Goal: Task Accomplishment & Management: Use online tool/utility

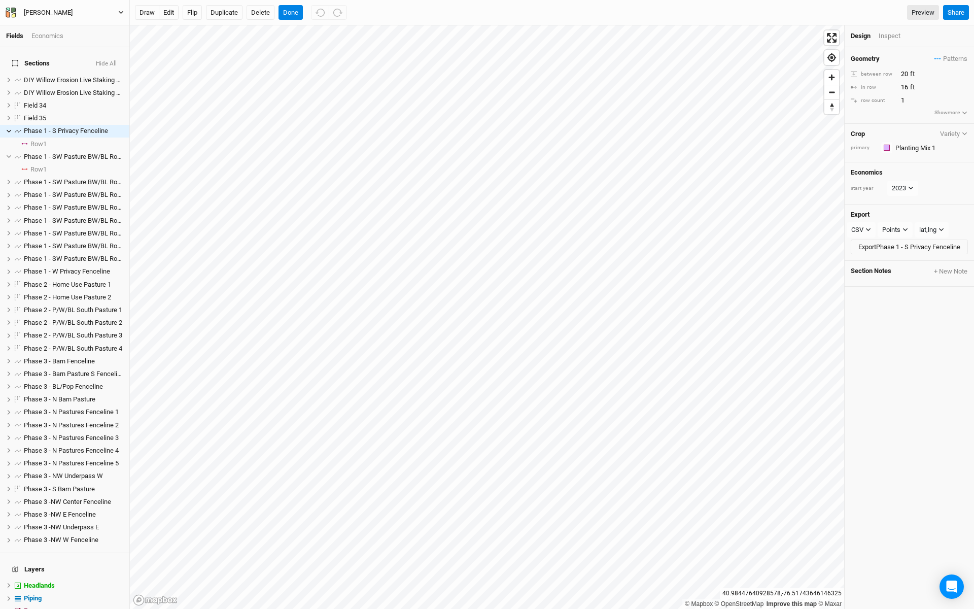
click at [121, 12] on icon "button" at bounding box center [121, 13] width 6 height 6
click at [106, 23] on button "Back" at bounding box center [84, 28] width 80 height 13
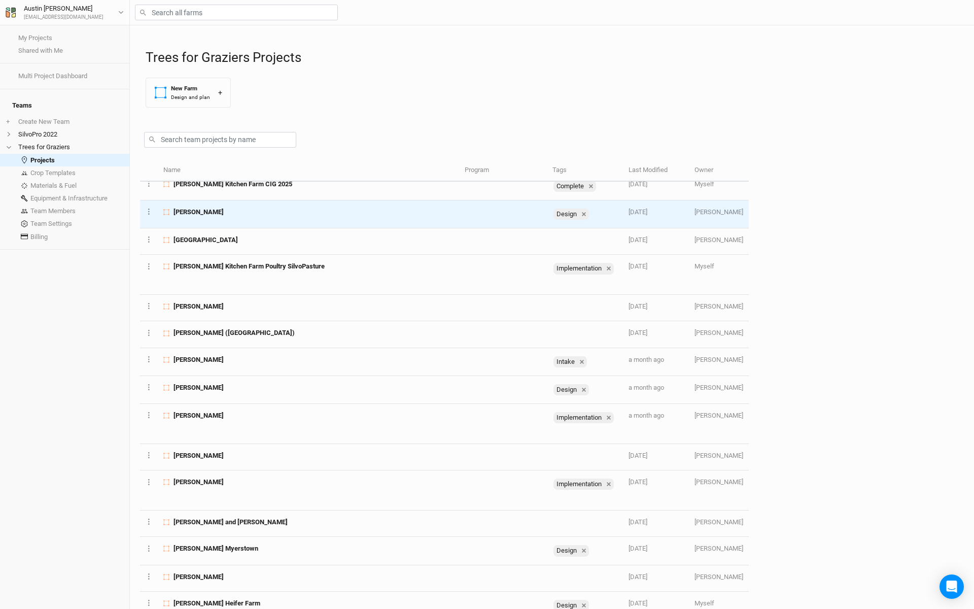
scroll to position [10, 0]
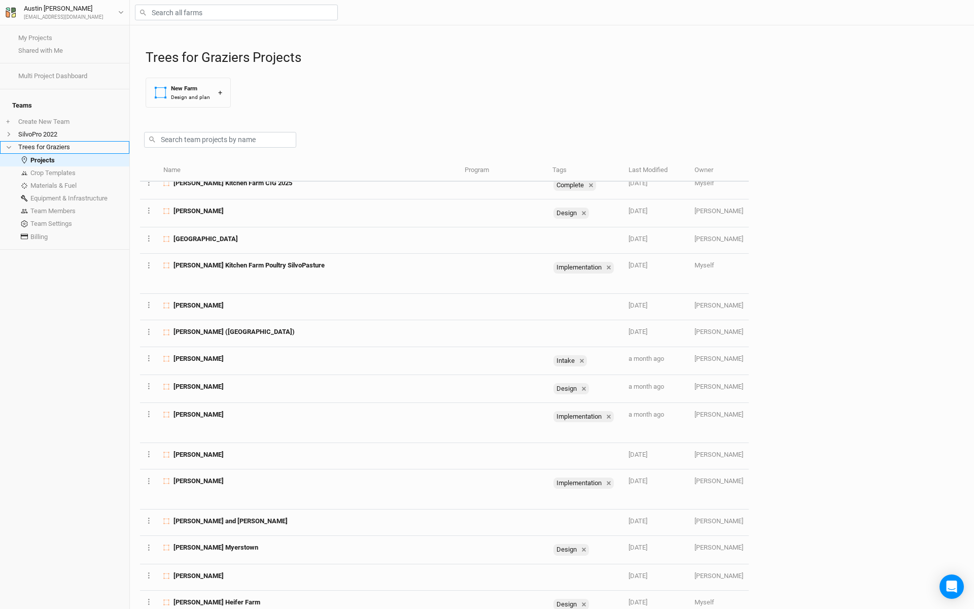
click at [57, 141] on li "Trees for Graziers" at bounding box center [64, 147] width 129 height 13
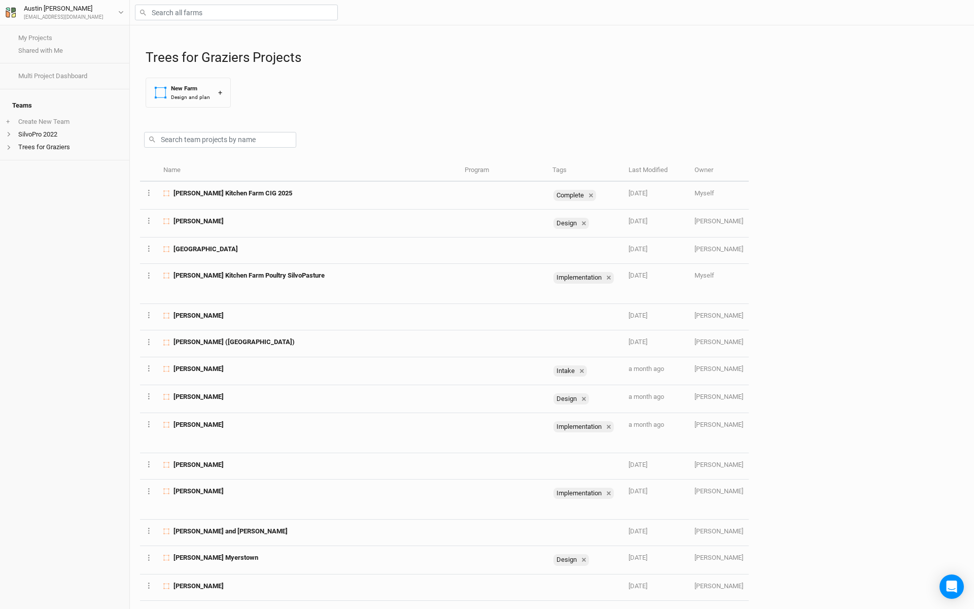
scroll to position [0, 0]
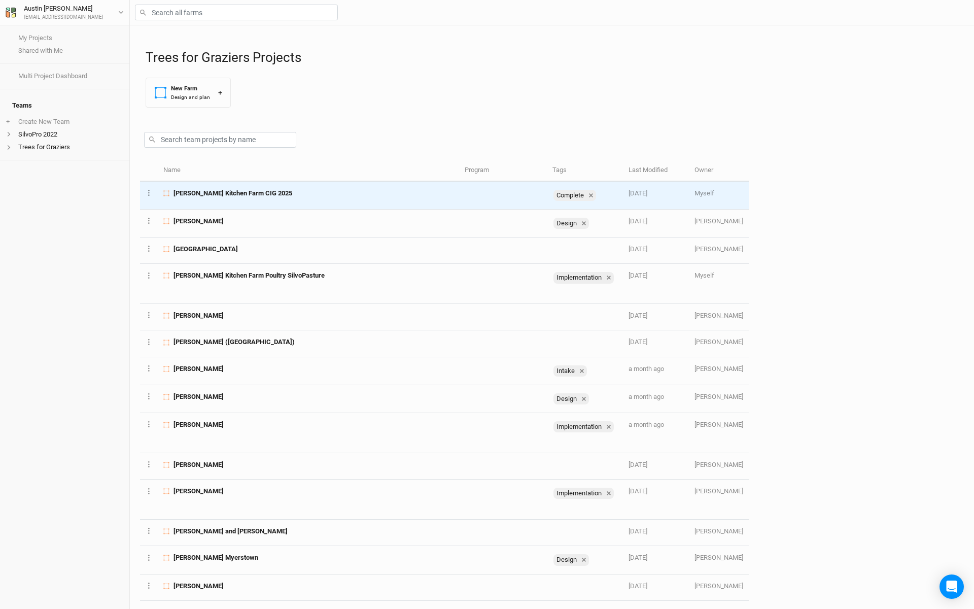
click at [269, 197] on div "[PERSON_NAME] Kitchen Farm CIG 2025" at bounding box center [308, 193] width 290 height 9
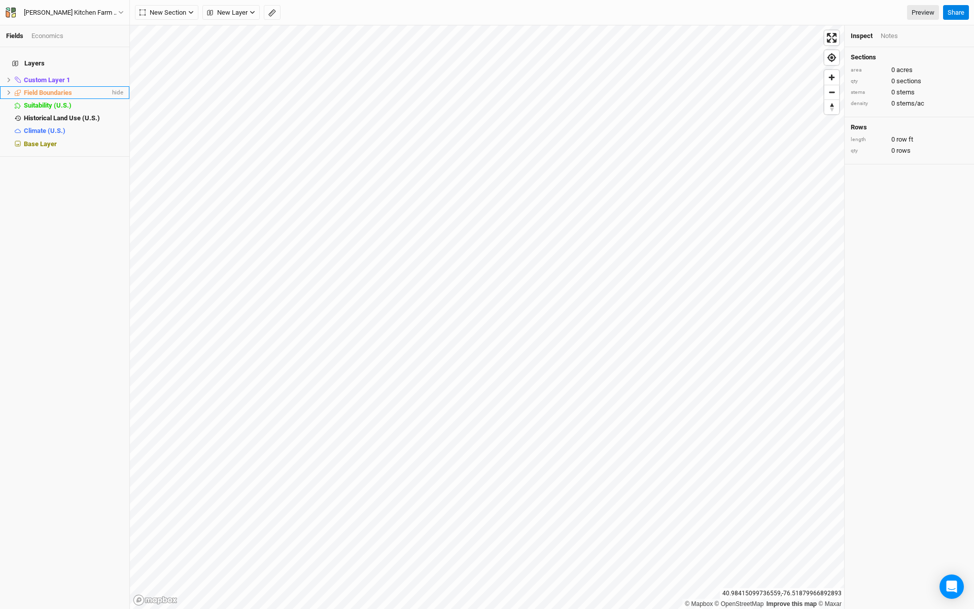
click at [10, 90] on icon at bounding box center [9, 93] width 6 height 6
click at [37, 89] on span "Field Boundaries" at bounding box center [48, 93] width 48 height 8
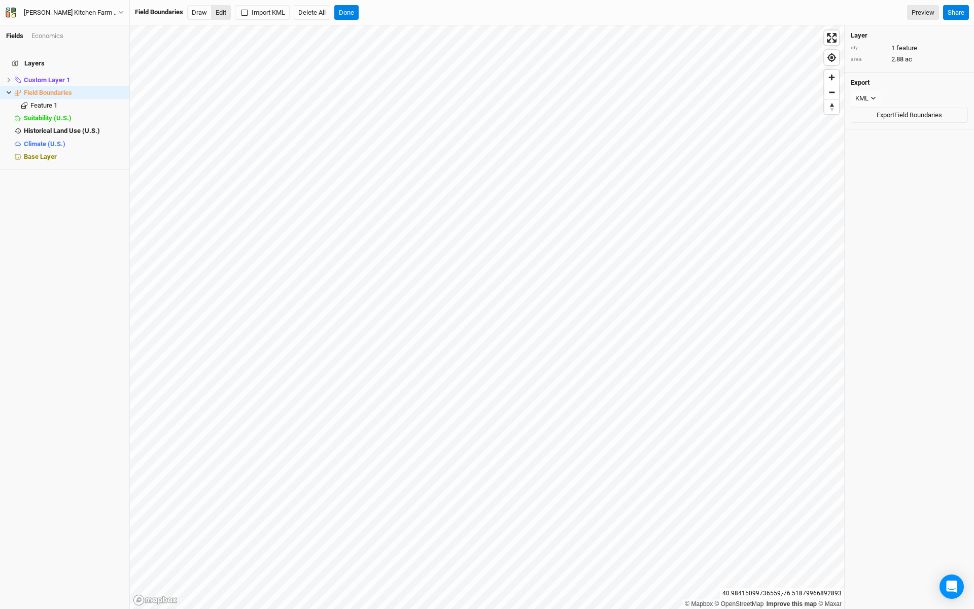
click at [216, 11] on button "Edit" at bounding box center [221, 12] width 20 height 15
click at [350, 15] on button "Done" at bounding box center [341, 12] width 24 height 15
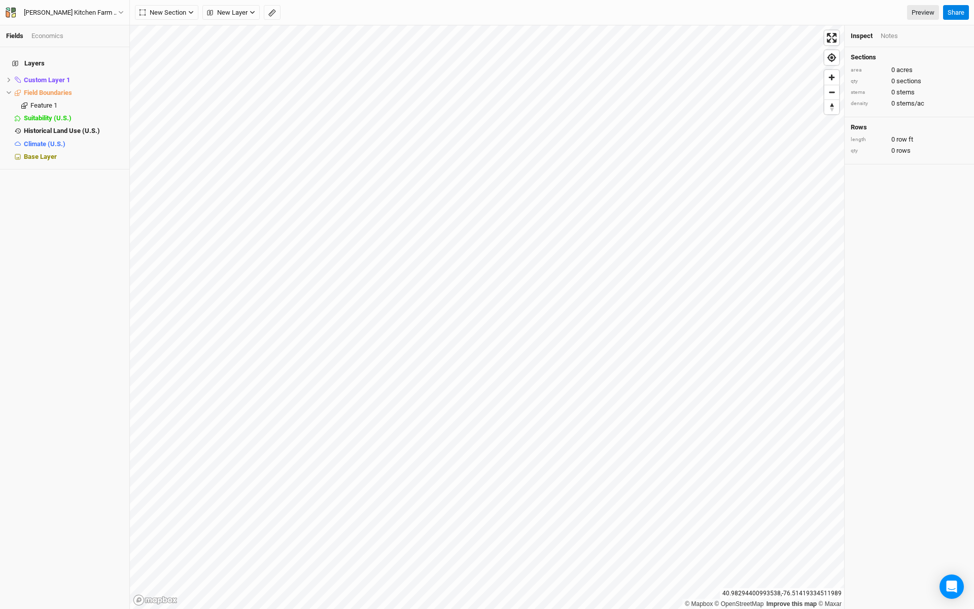
click at [892, 34] on div "Notes" at bounding box center [889, 35] width 17 height 9
click at [871, 39] on div "Inspect" at bounding box center [862, 35] width 22 height 9
click at [55, 89] on span "Field Boundaries" at bounding box center [48, 93] width 48 height 8
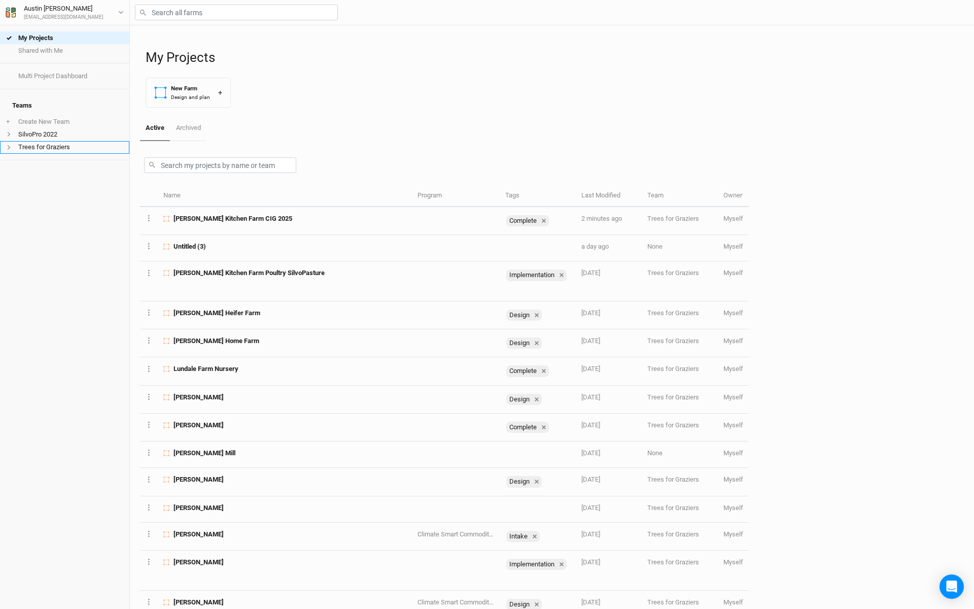
click at [70, 141] on li "Trees for Graziers" at bounding box center [64, 147] width 129 height 13
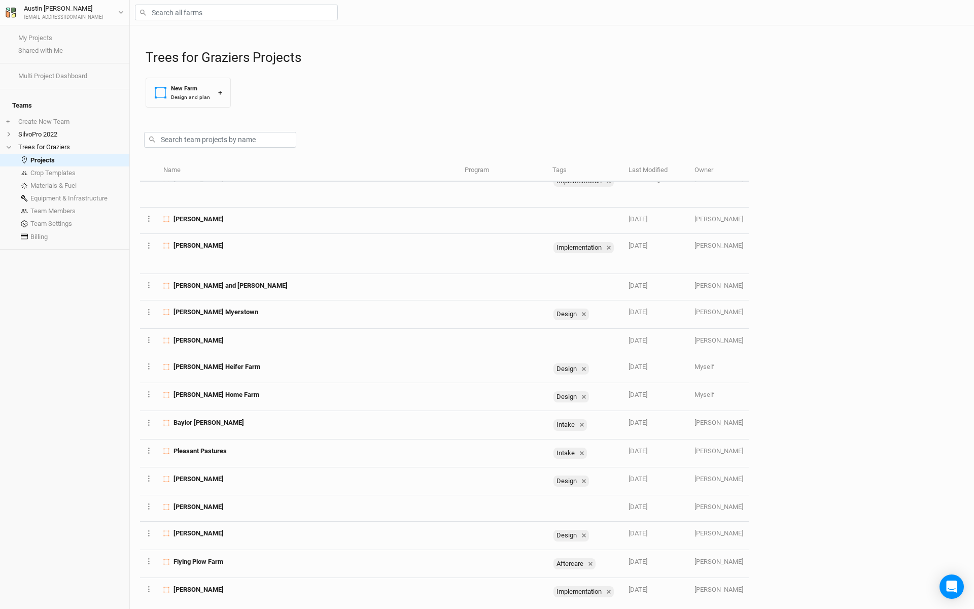
scroll to position [248, 0]
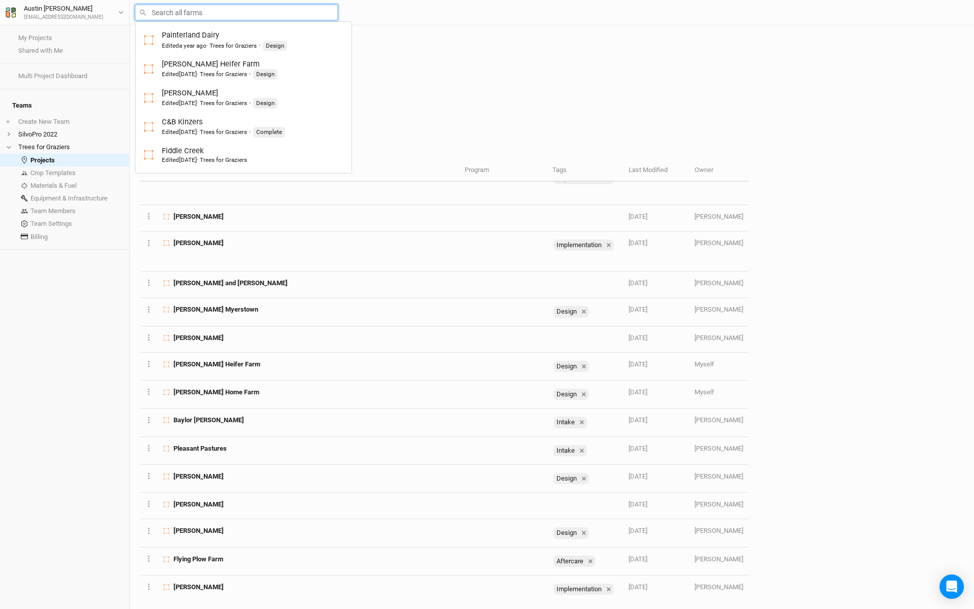
click at [241, 14] on input "text" at bounding box center [236, 13] width 203 height 16
type input "jo"
type input "jonas Miller"
type input "jos"
type input "joshua Greene"
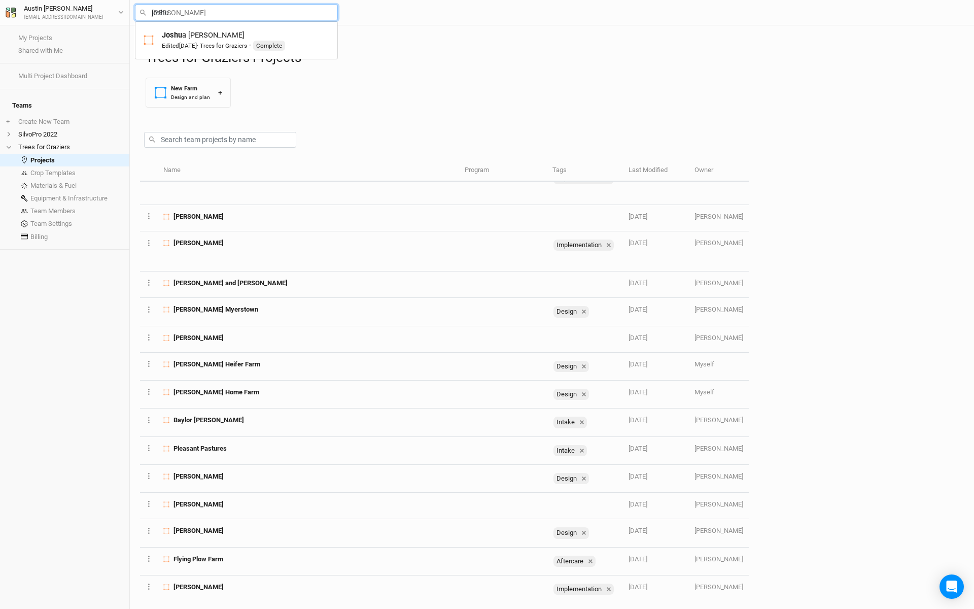
type input "Joshua"
type input "[PERSON_NAME]"
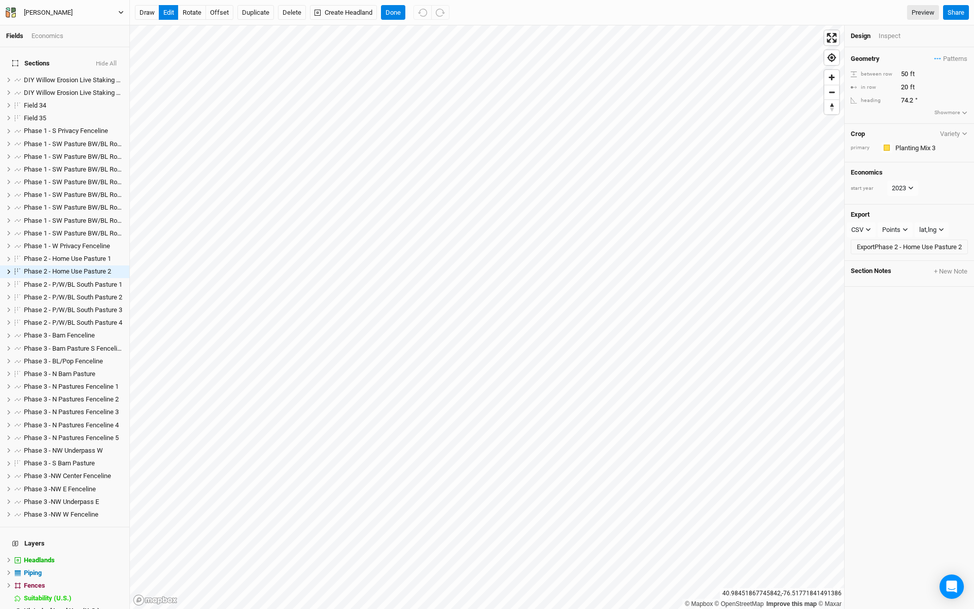
click at [109, 7] on button "[PERSON_NAME]" at bounding box center [64, 12] width 119 height 11
click at [92, 30] on button "Back" at bounding box center [84, 28] width 80 height 13
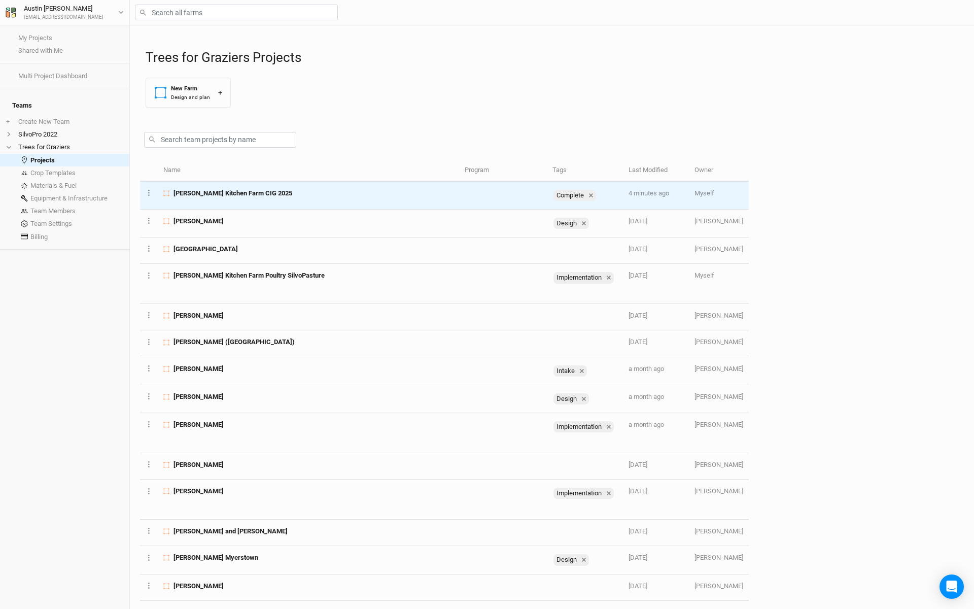
click at [205, 190] on span "[PERSON_NAME] Kitchen Farm CIG 2025" at bounding box center [233, 193] width 119 height 9
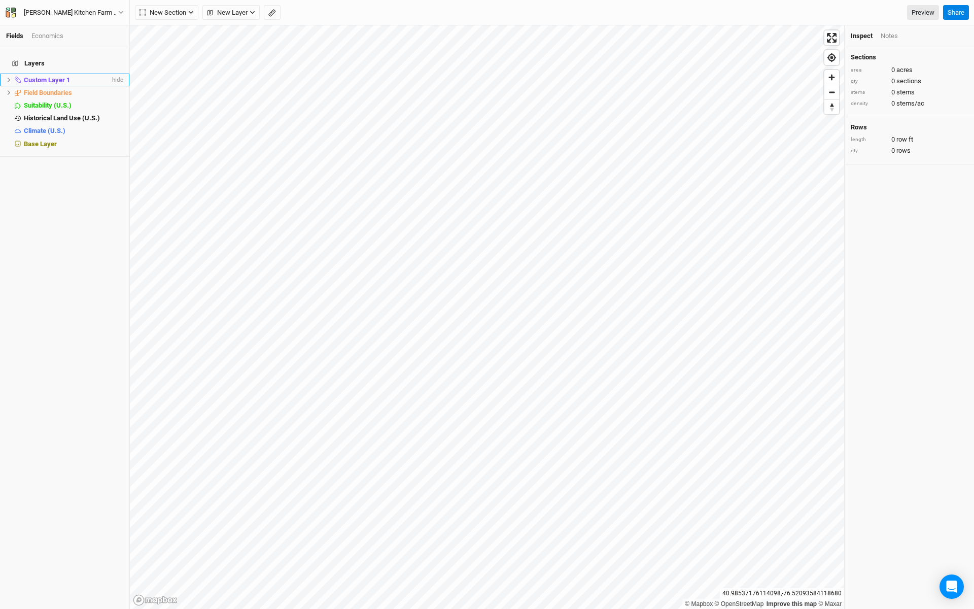
click at [12, 74] on li "Custom Layer 1 hide" at bounding box center [64, 80] width 129 height 13
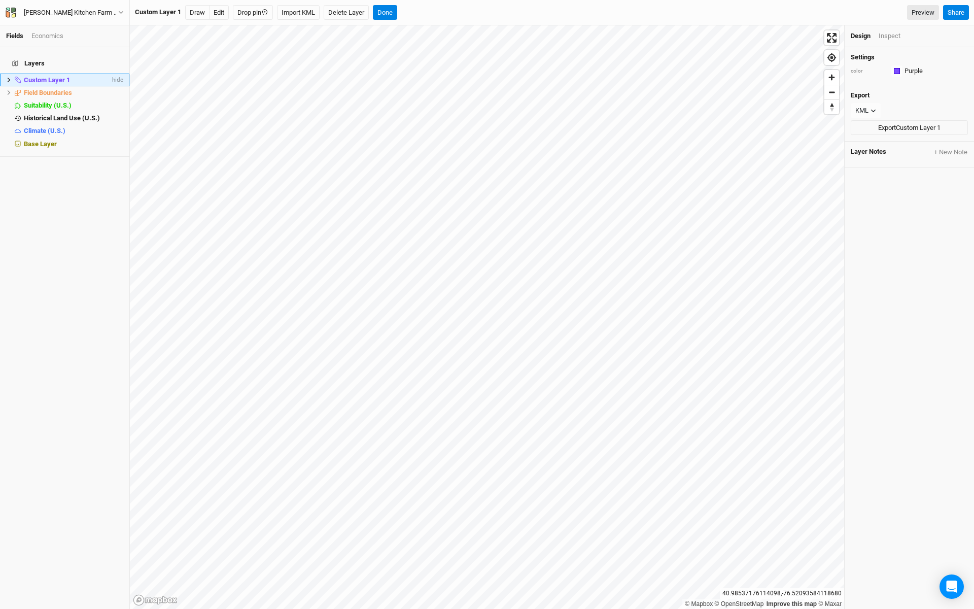
click at [45, 76] on span "Custom Layer 1" at bounding box center [47, 80] width 46 height 8
click at [61, 76] on span "Custom Layer 1" at bounding box center [47, 80] width 46 height 8
click at [65, 76] on span "Custom Layer 1" at bounding box center [47, 80] width 46 height 8
type input "P"
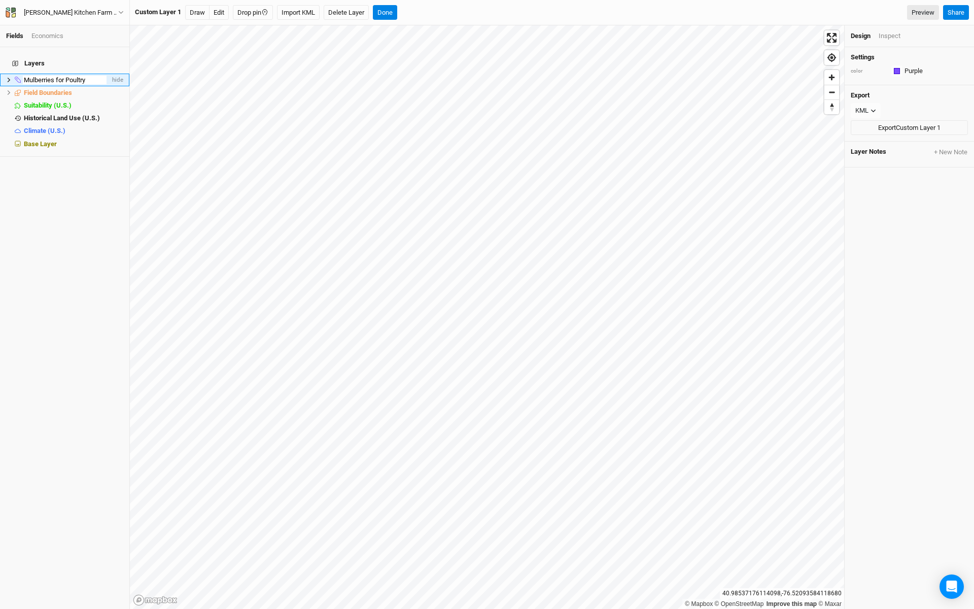
type input "Mulberries for Poultry"
click at [43, 89] on span "Field Boundaries" at bounding box center [48, 93] width 48 height 8
